Goal: Information Seeking & Learning: Learn about a topic

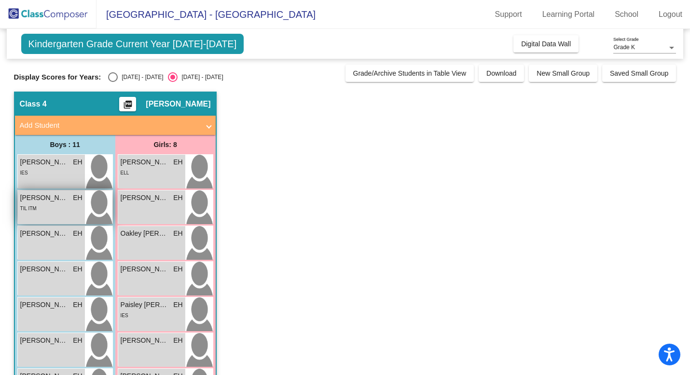
click at [58, 208] on div "TIL ITM" at bounding box center [51, 208] width 62 height 10
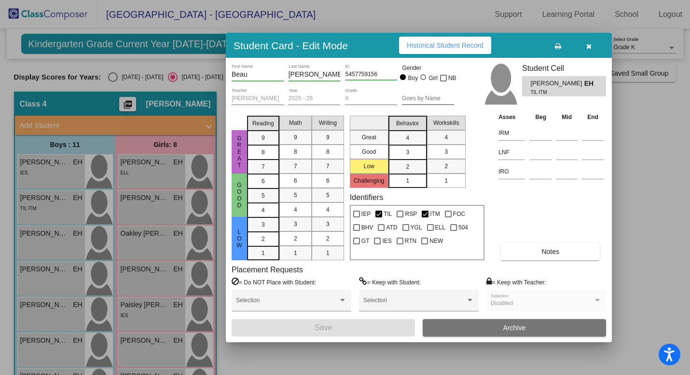
click at [51, 247] on div at bounding box center [345, 187] width 690 height 375
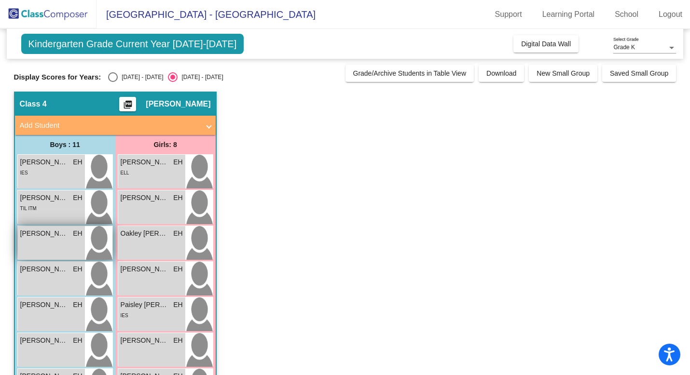
click at [51, 247] on div "[PERSON_NAME] EH lock do_not_disturb_alt" at bounding box center [51, 243] width 67 height 34
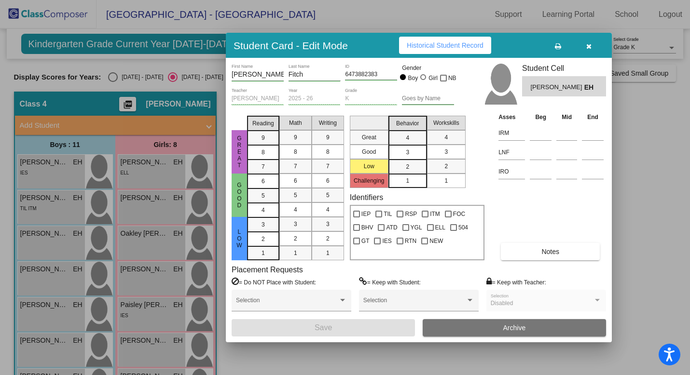
click at [569, 247] on button "Notes" at bounding box center [550, 251] width 99 height 17
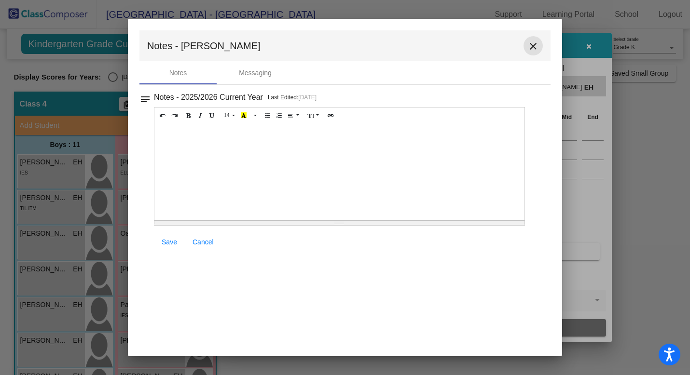
click at [541, 41] on button "close" at bounding box center [533, 45] width 19 height 19
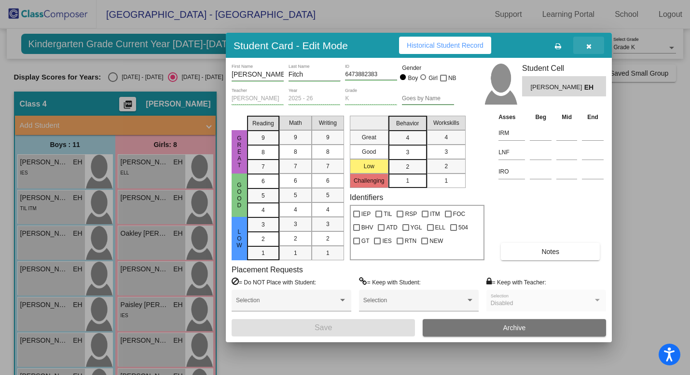
click at [587, 46] on icon "button" at bounding box center [588, 46] width 5 height 7
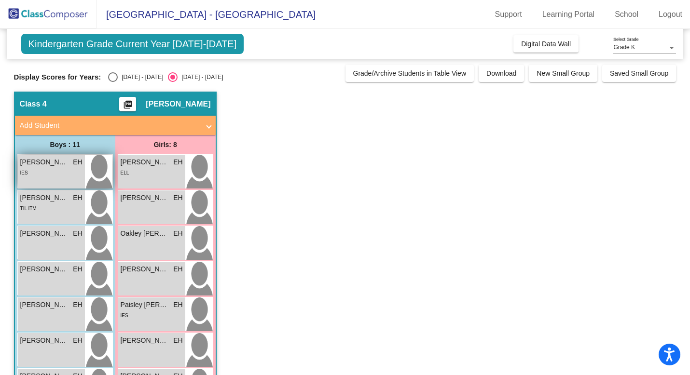
click at [48, 178] on div "Ace [PERSON_NAME] lock do_not_disturb_alt IES" at bounding box center [51, 172] width 67 height 34
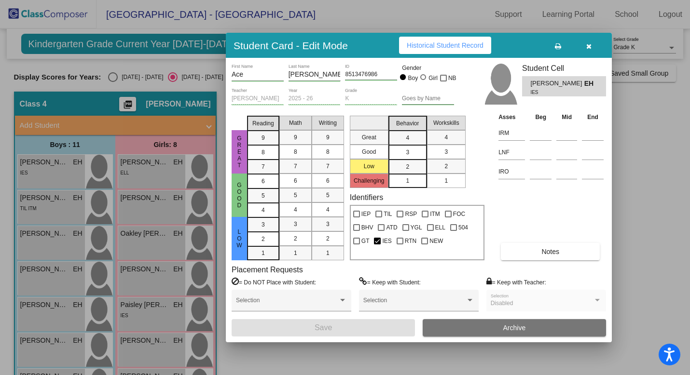
click at [562, 256] on button "Notes" at bounding box center [550, 251] width 99 height 17
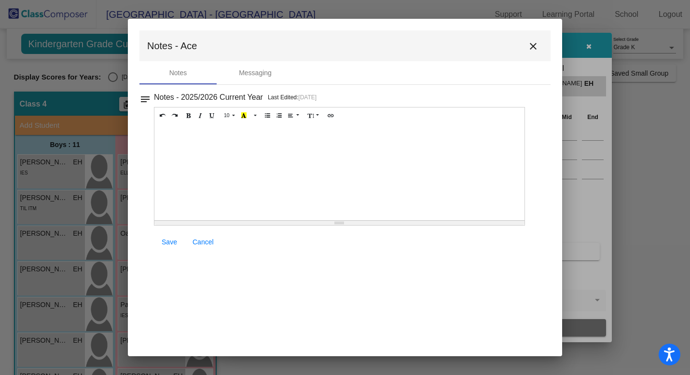
click at [530, 48] on mat-icon "close" at bounding box center [533, 47] width 12 height 12
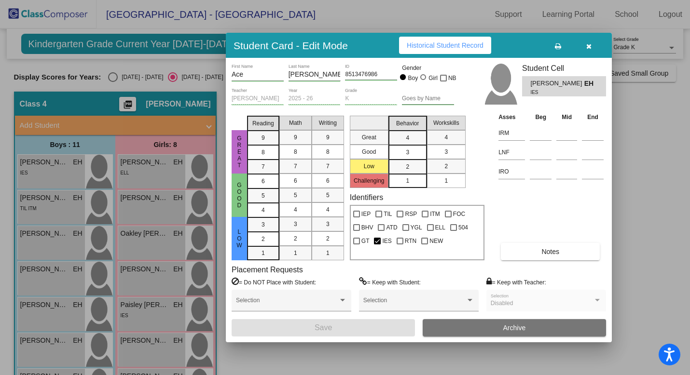
click at [532, 257] on button "Notes" at bounding box center [550, 251] width 99 height 17
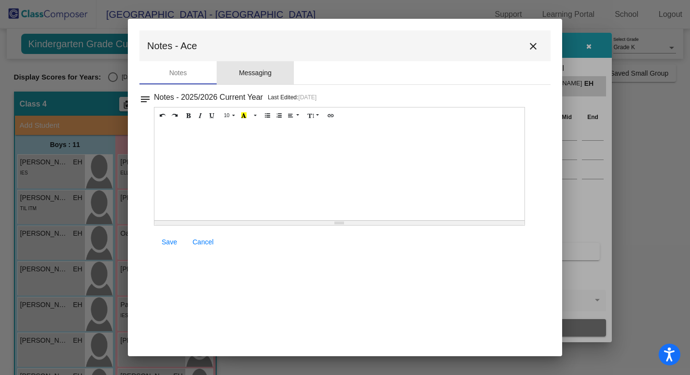
click at [254, 78] on div "Messaging" at bounding box center [255, 72] width 77 height 23
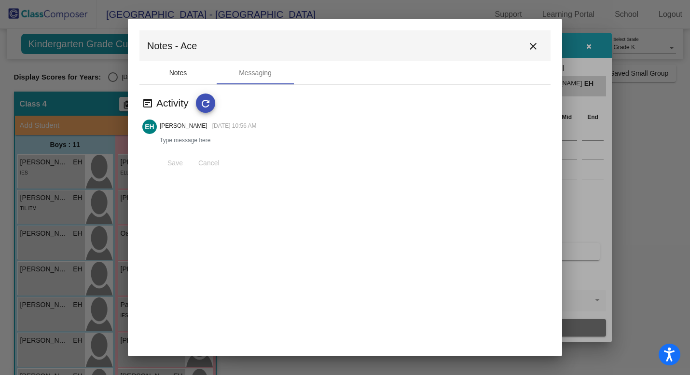
click at [203, 78] on div "Notes" at bounding box center [177, 72] width 77 height 23
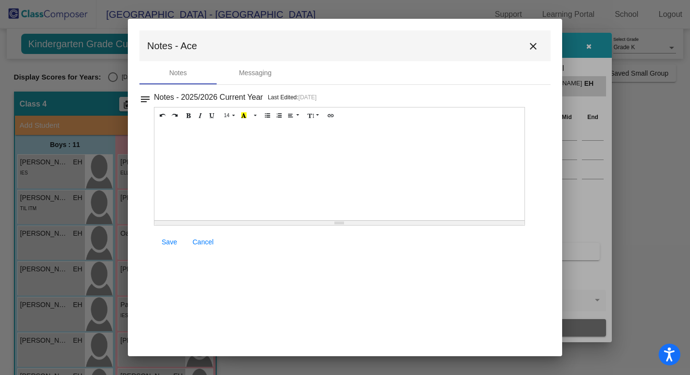
click at [144, 102] on mat-icon "notes" at bounding box center [145, 97] width 12 height 12
click at [161, 96] on h3 "Notes - 2025/2026 Current Year" at bounding box center [208, 98] width 109 height 14
click at [194, 96] on h3 "Notes - 2025/2026 Current Year" at bounding box center [208, 98] width 109 height 14
click at [531, 47] on mat-icon "close" at bounding box center [533, 47] width 12 height 12
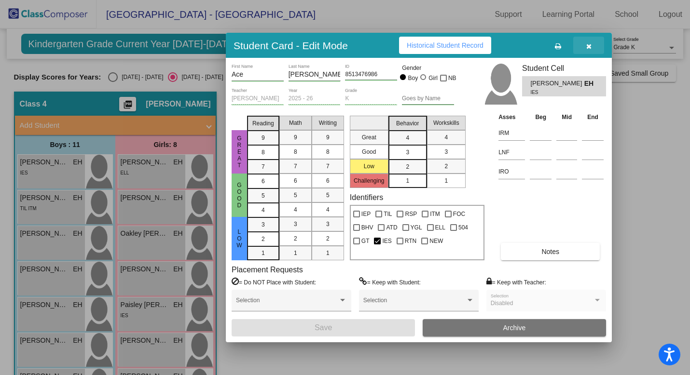
click at [593, 46] on button "button" at bounding box center [588, 45] width 31 height 17
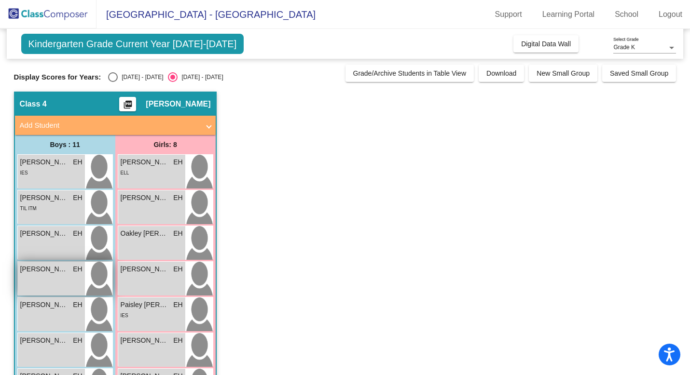
click at [56, 286] on div "[PERSON_NAME] EH lock do_not_disturb_alt" at bounding box center [51, 279] width 67 height 34
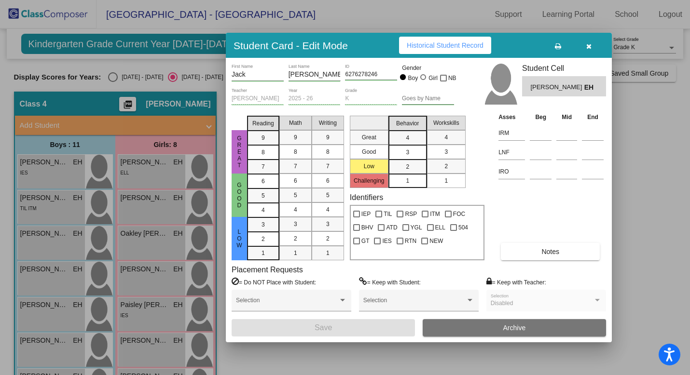
click at [552, 253] on span "Notes" at bounding box center [550, 252] width 18 height 8
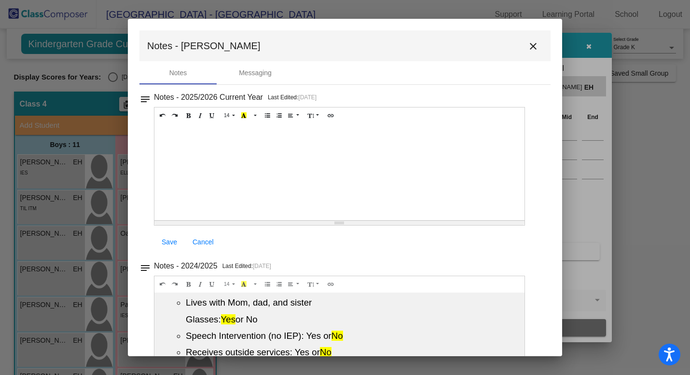
click at [527, 49] on mat-icon "close" at bounding box center [533, 47] width 12 height 12
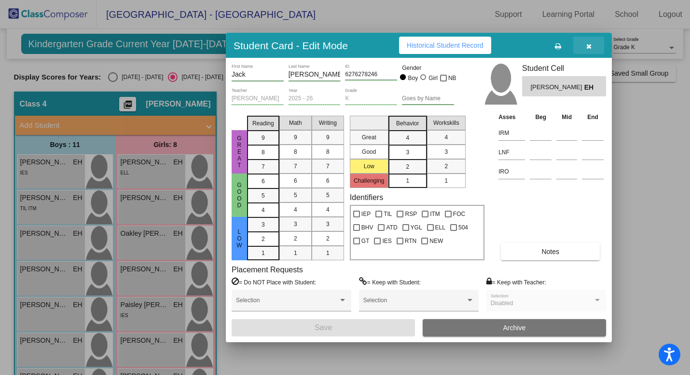
click at [590, 44] on icon "button" at bounding box center [588, 46] width 5 height 7
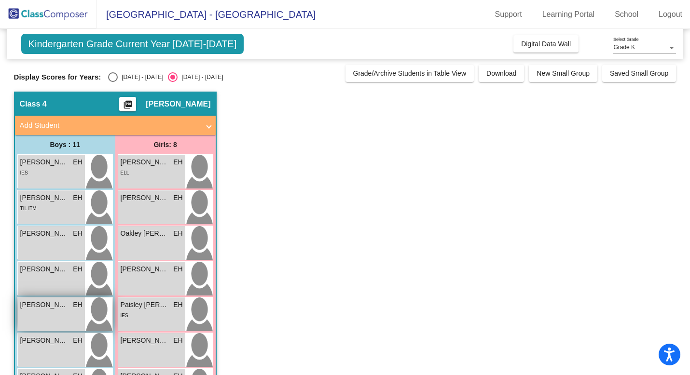
click at [62, 312] on div "[PERSON_NAME] EH lock do_not_disturb_alt" at bounding box center [51, 315] width 67 height 34
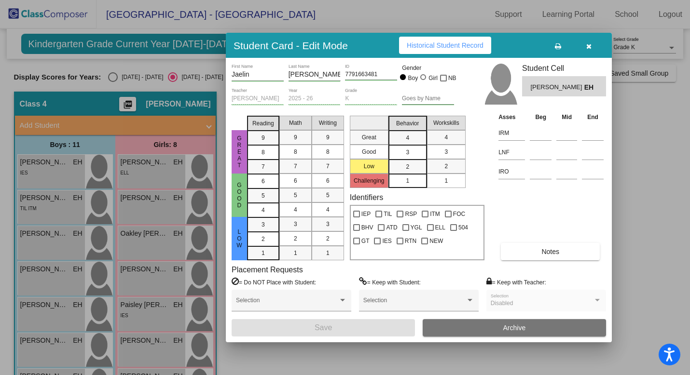
click at [525, 252] on button "Notes" at bounding box center [550, 251] width 99 height 17
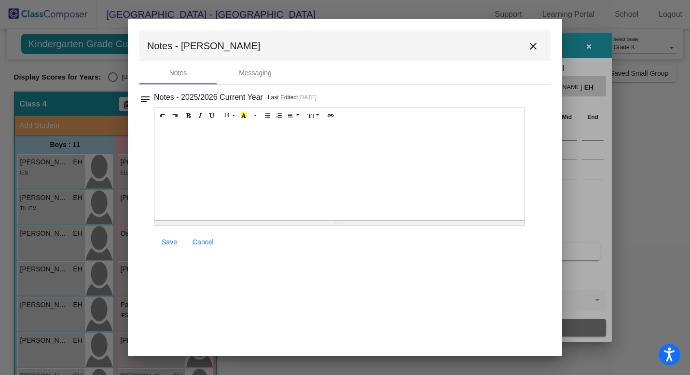
click at [542, 47] on button "close" at bounding box center [533, 45] width 19 height 19
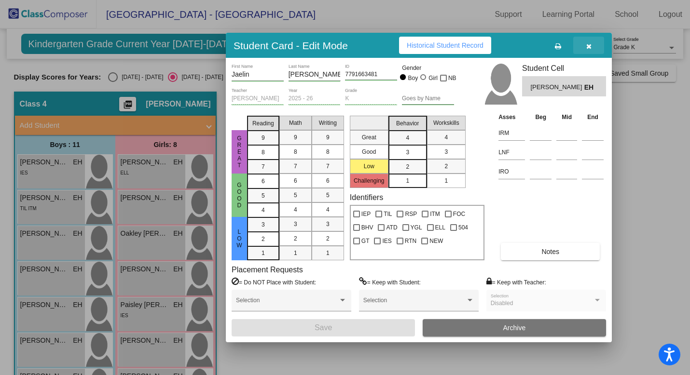
click at [595, 38] on button "button" at bounding box center [588, 45] width 31 height 17
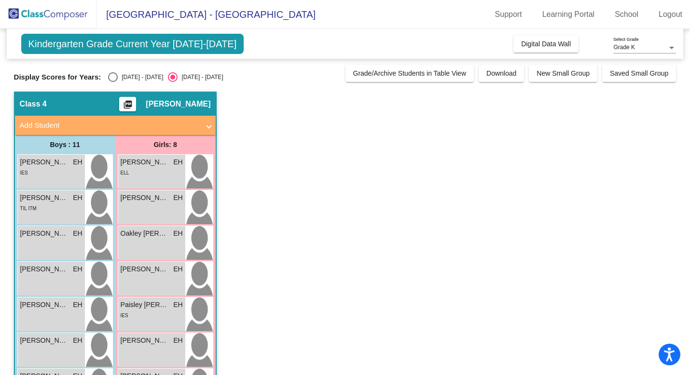
scroll to position [43, 0]
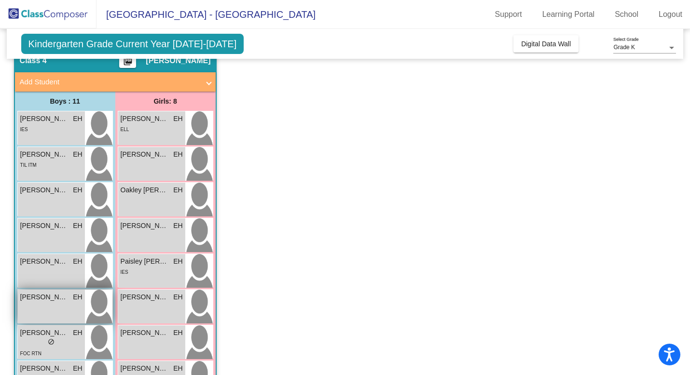
click at [44, 311] on div "[PERSON_NAME] [PERSON_NAME] lock do_not_disturb_alt" at bounding box center [51, 307] width 67 height 34
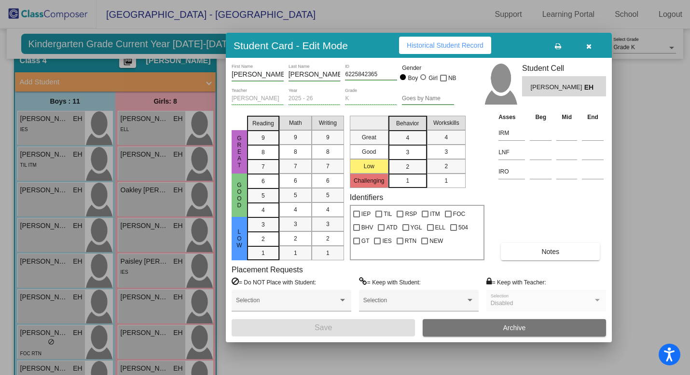
click at [566, 242] on div "Asses Beg Mid End IRM LNF IRO Notes" at bounding box center [551, 186] width 110 height 149
click at [566, 244] on button "Notes" at bounding box center [550, 251] width 99 height 17
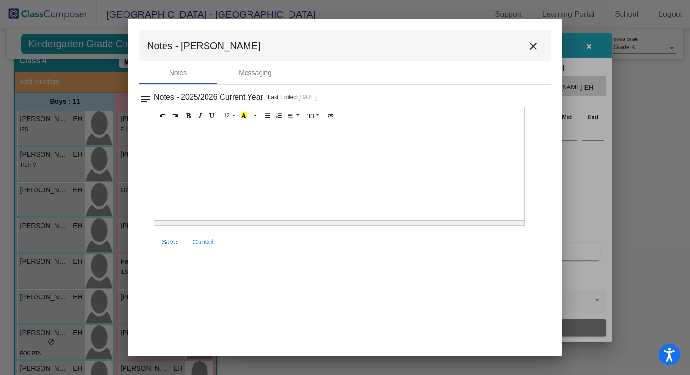
click at [535, 49] on mat-icon "close" at bounding box center [533, 47] width 12 height 12
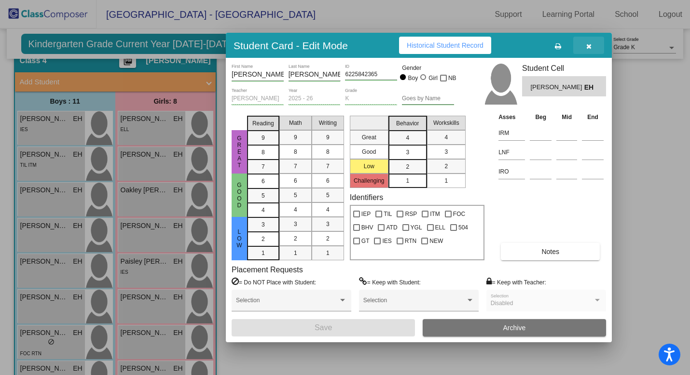
click at [586, 46] on icon "button" at bounding box center [588, 46] width 5 height 7
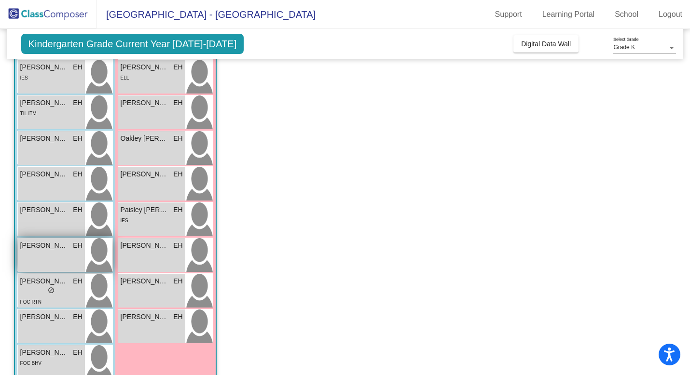
scroll to position [104, 0]
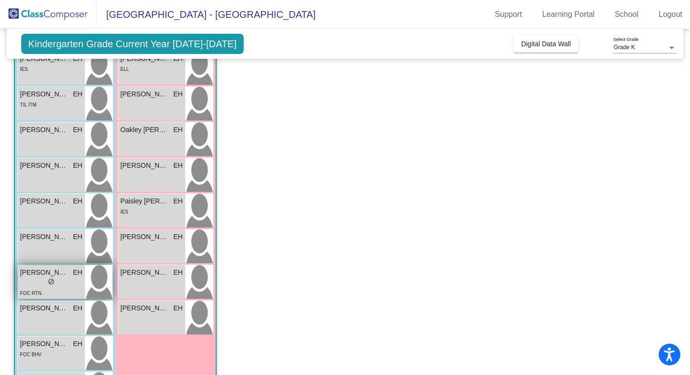
click at [65, 290] on div "FOC RTN" at bounding box center [51, 293] width 62 height 10
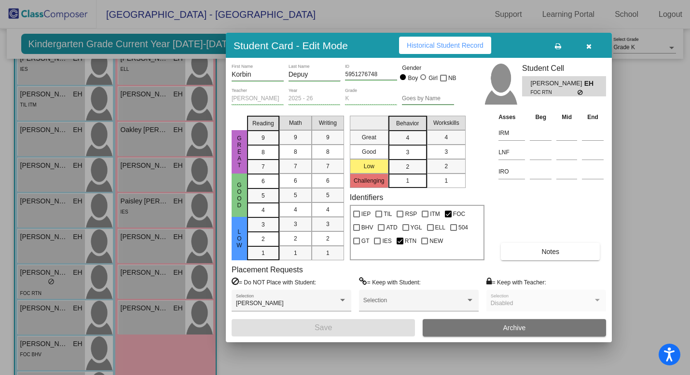
click at [541, 250] on span "Notes" at bounding box center [550, 252] width 18 height 8
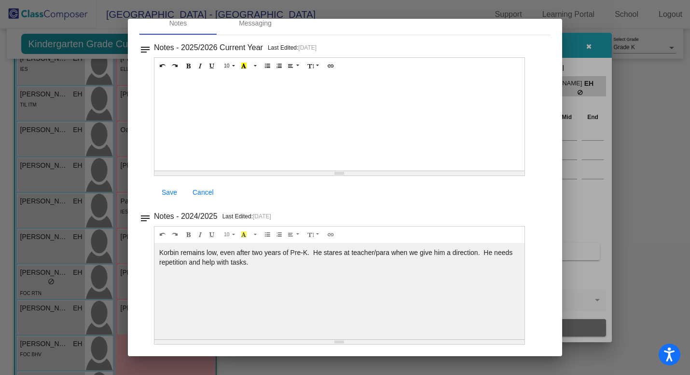
scroll to position [0, 0]
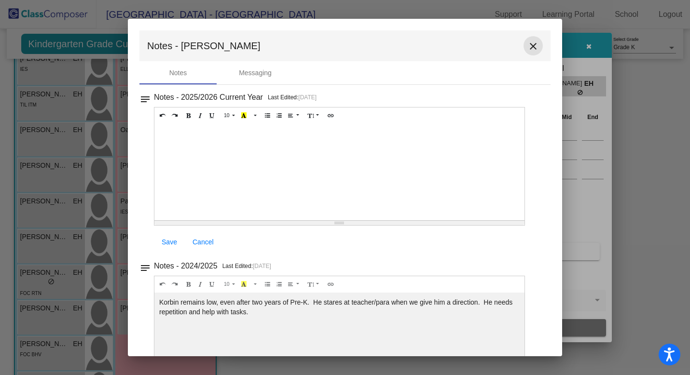
click at [531, 49] on mat-icon "close" at bounding box center [533, 47] width 12 height 12
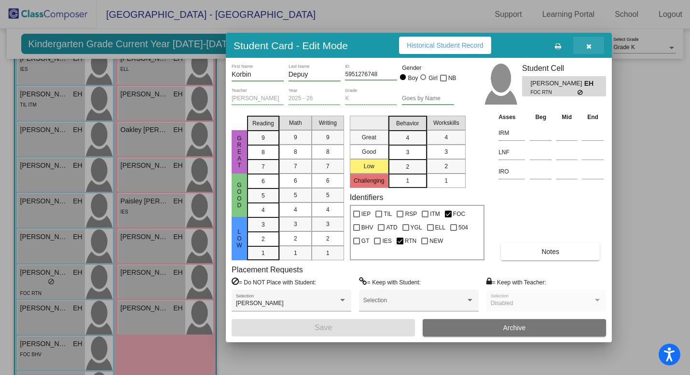
click at [589, 43] on icon "button" at bounding box center [588, 46] width 5 height 7
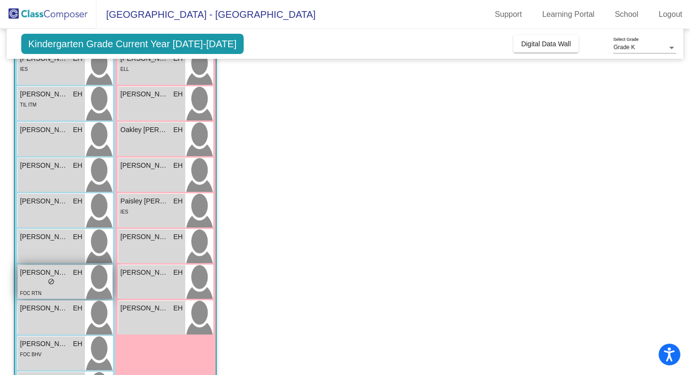
click at [66, 280] on div "lock do_not_disturb_alt" at bounding box center [51, 283] width 62 height 10
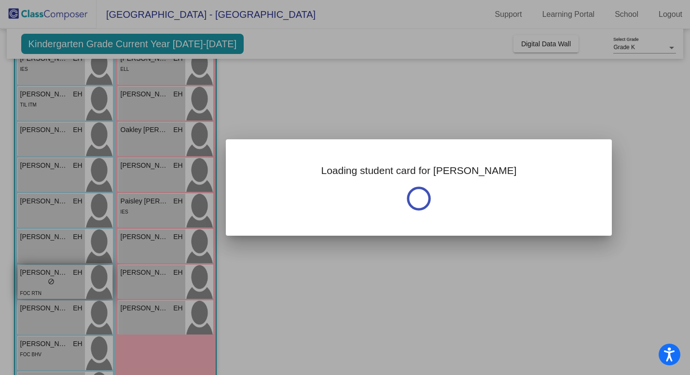
click at [66, 280] on div at bounding box center [345, 187] width 690 height 375
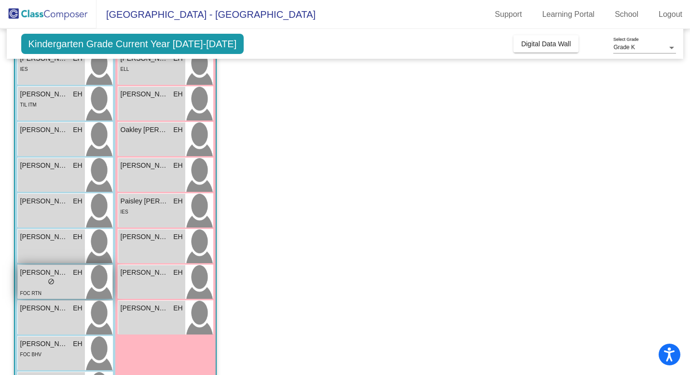
click at [66, 280] on div "lock do_not_disturb_alt" at bounding box center [51, 283] width 62 height 10
